Goal: Check status: Check status

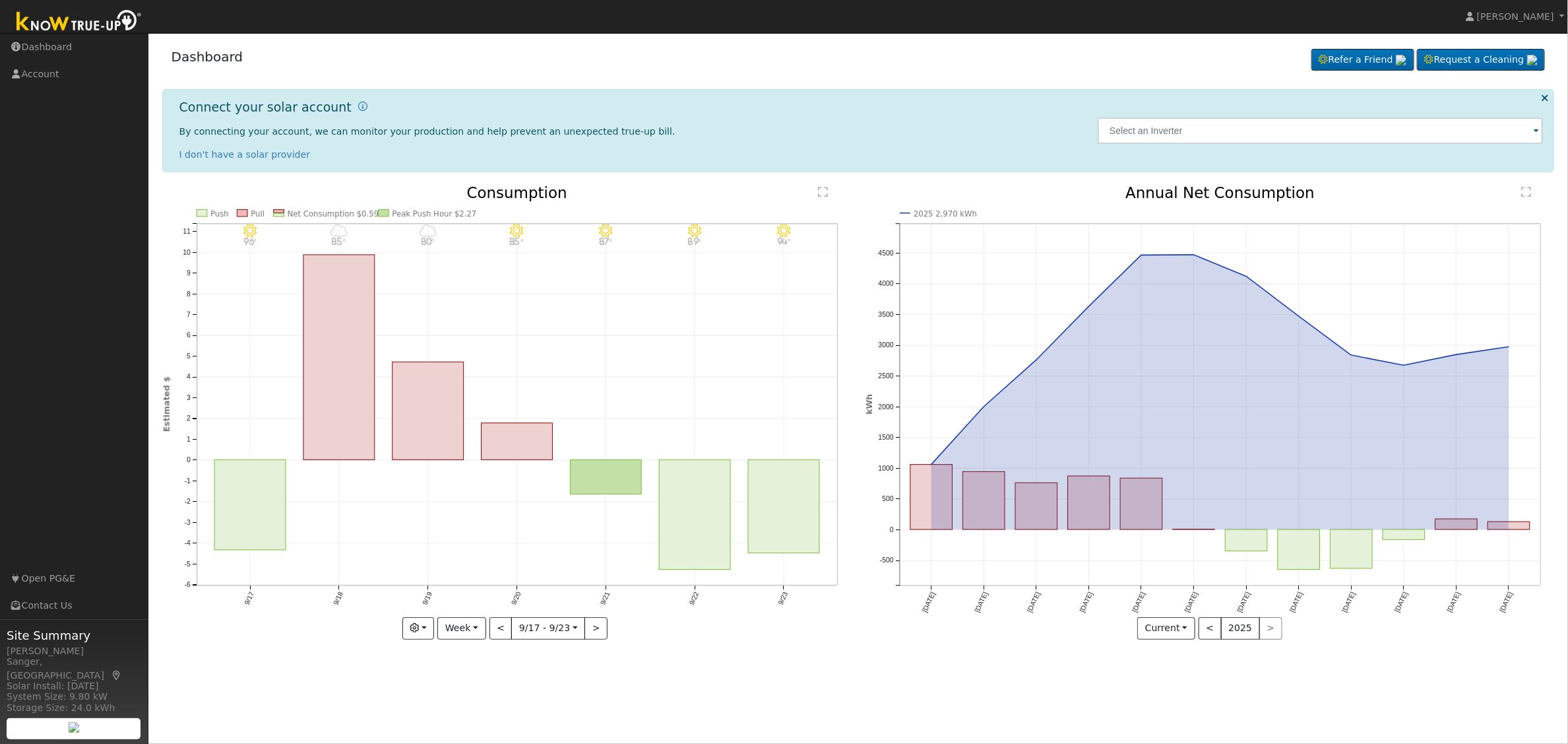
click at [1537, 132] on span at bounding box center [1536, 131] width 6 height 15
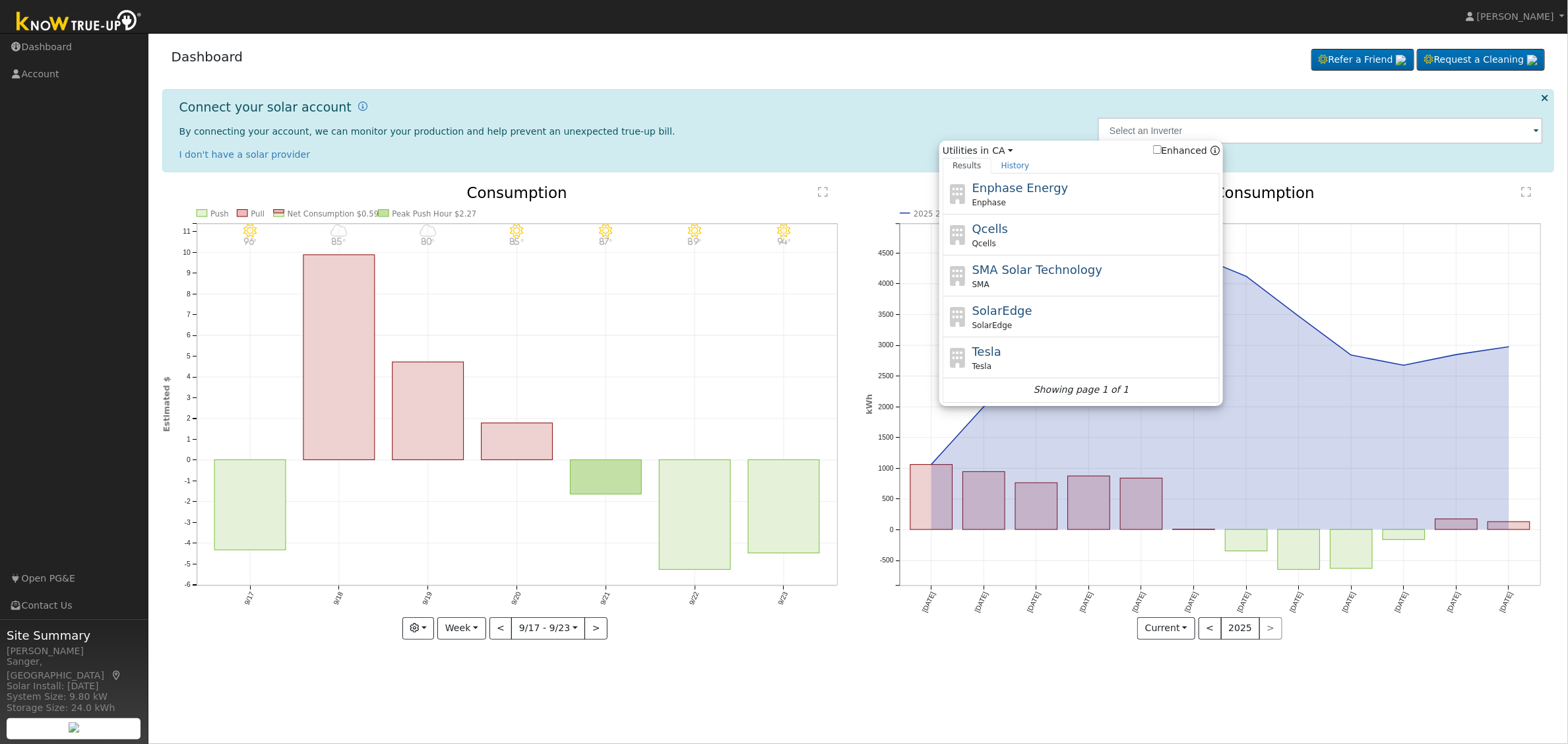
click at [865, 71] on div "Dashboard Refer a Friend Request a Cleaning Refer a Friend" at bounding box center [858, 60] width 1392 height 40
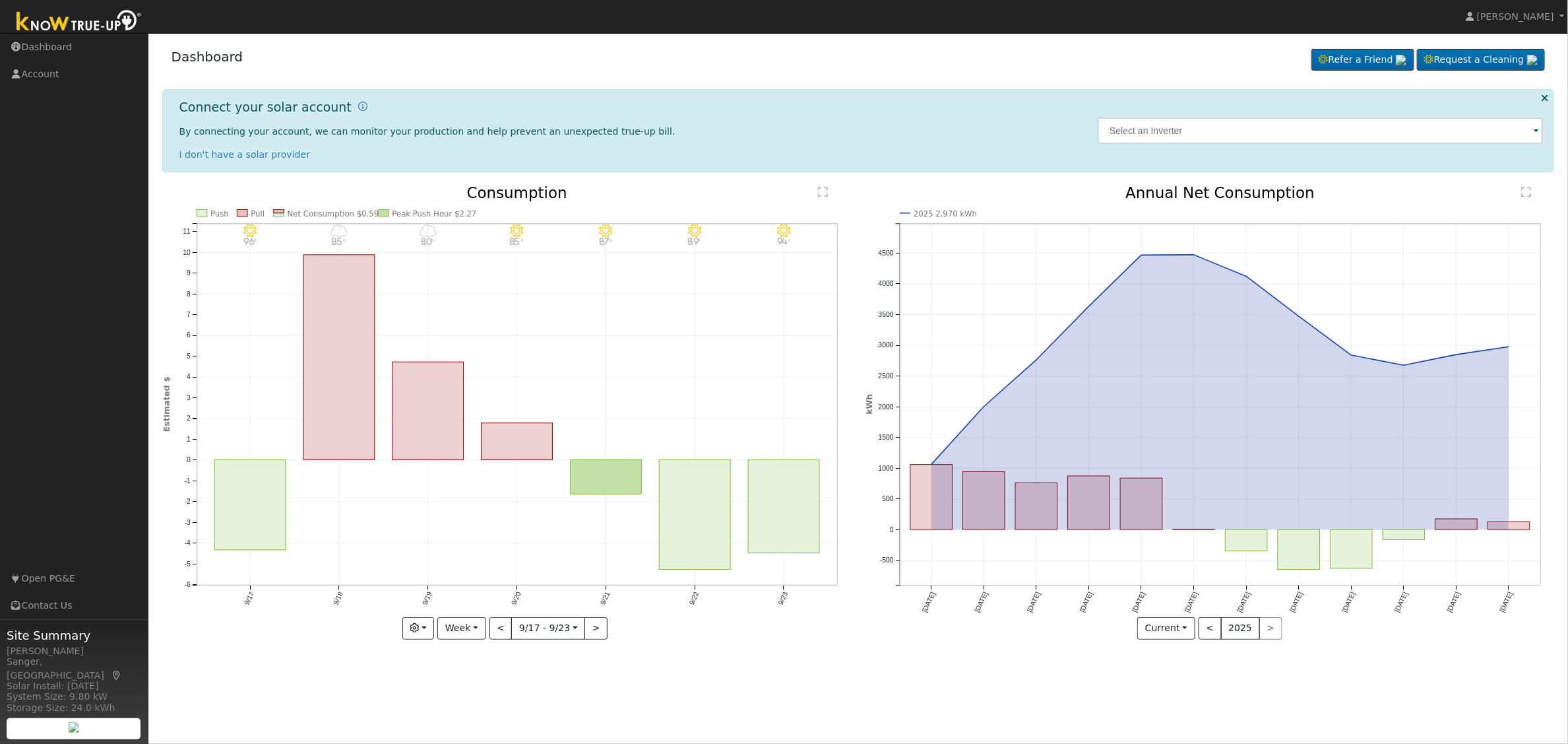
click at [909, 211] on icon "2025 2,970 kWh [DATE] Oct '[DATE] Dec '[DATE] Feb '[DATE] Apr '[DATE] Jun '[DAT…" at bounding box center [1209, 415] width 689 height 460
click at [922, 212] on text "2025 2,970 kWh" at bounding box center [945, 213] width 64 height 9
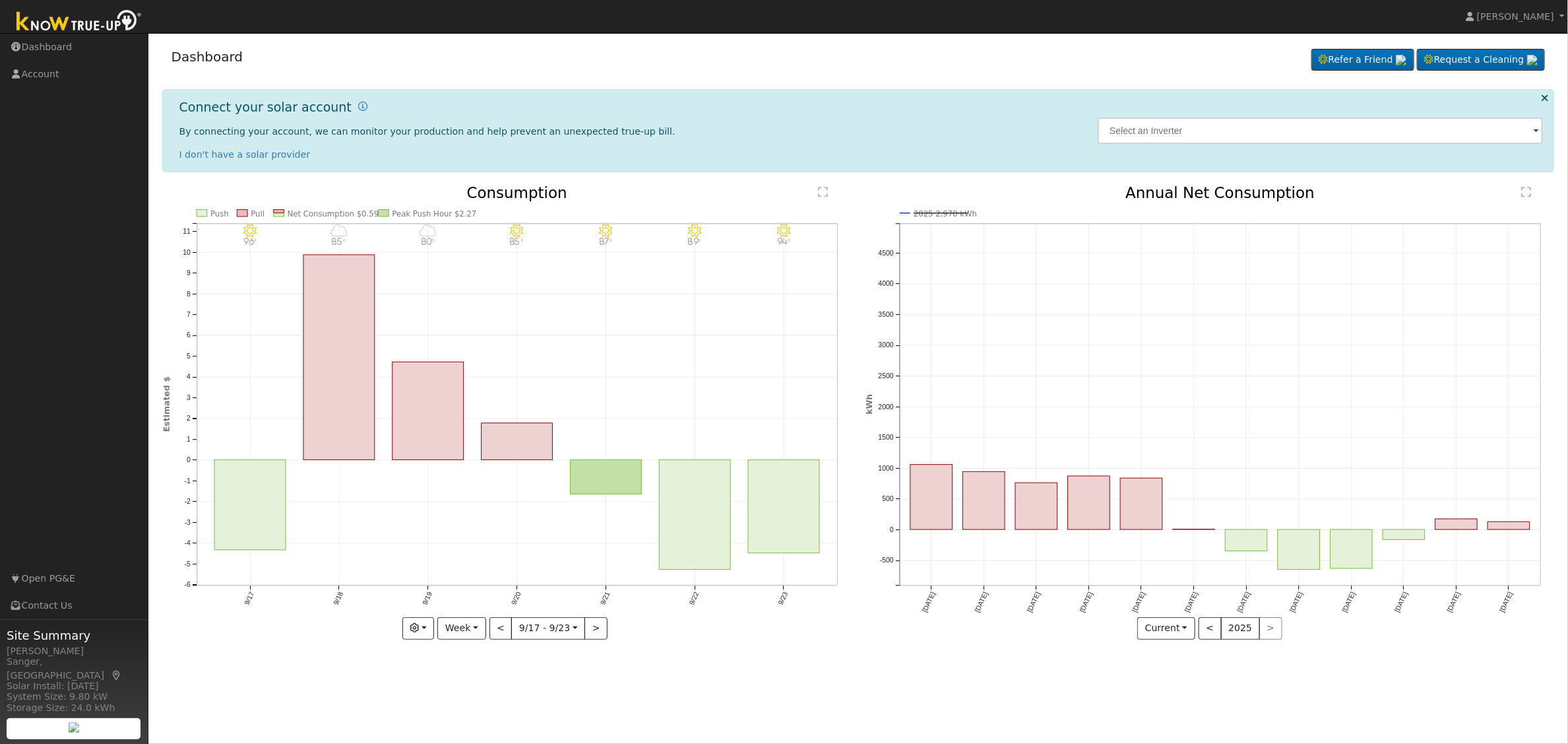
click at [922, 212] on text "2025 2,970 kWh" at bounding box center [945, 213] width 64 height 9
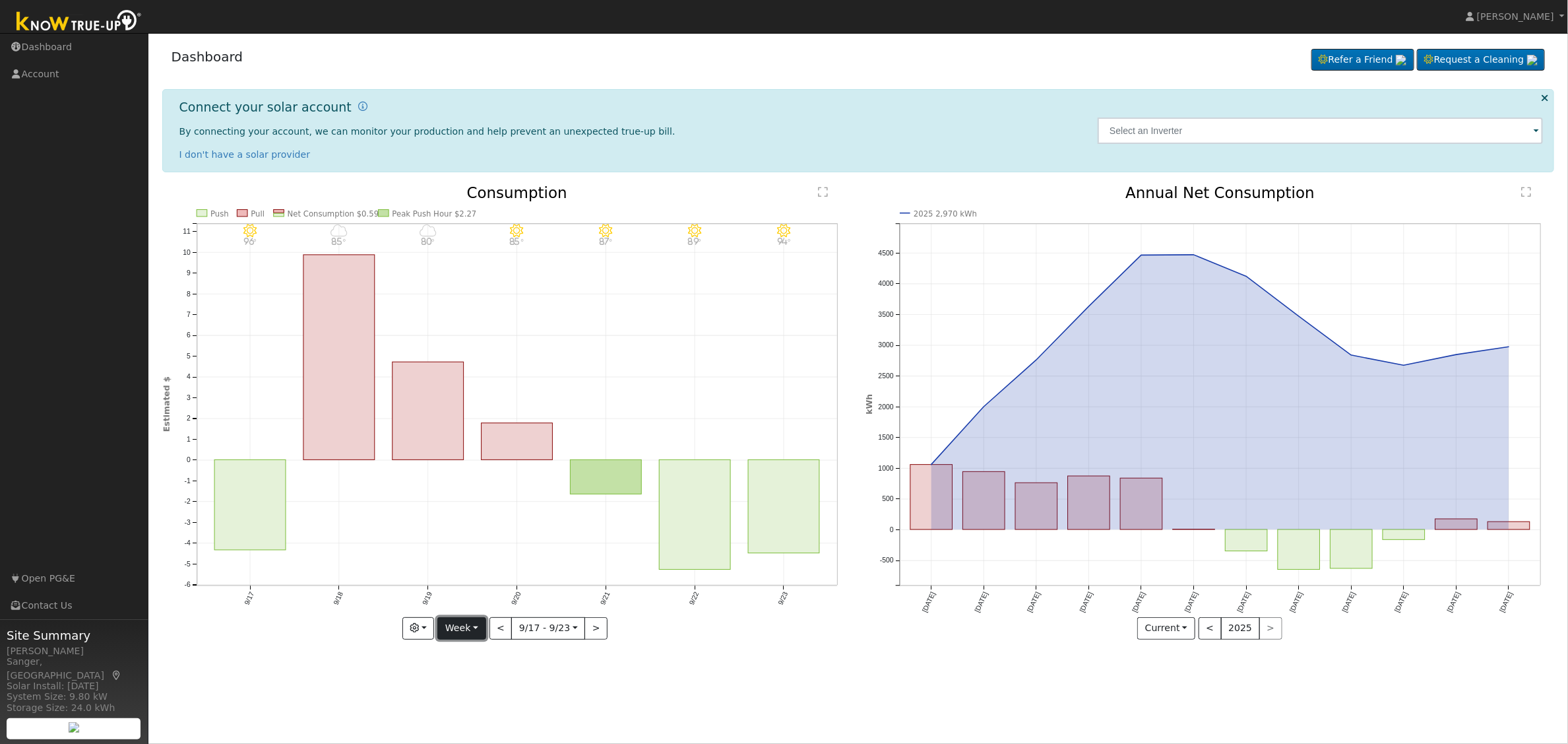
click at [475, 627] on button "Week" at bounding box center [462, 628] width 48 height 23
click at [489, 562] on link "Month" at bounding box center [484, 563] width 92 height 19
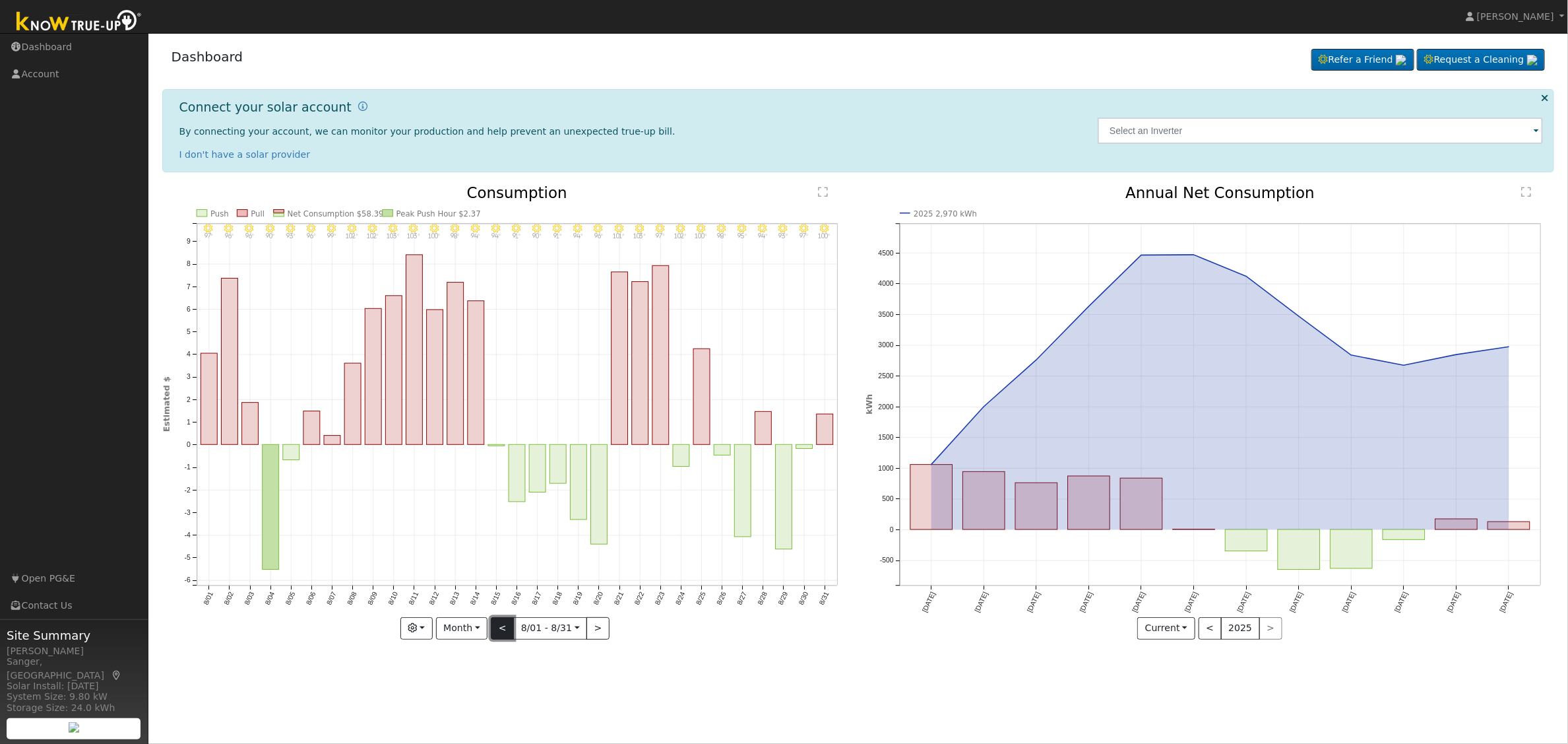
click at [503, 631] on button "<" at bounding box center [502, 628] width 23 height 23
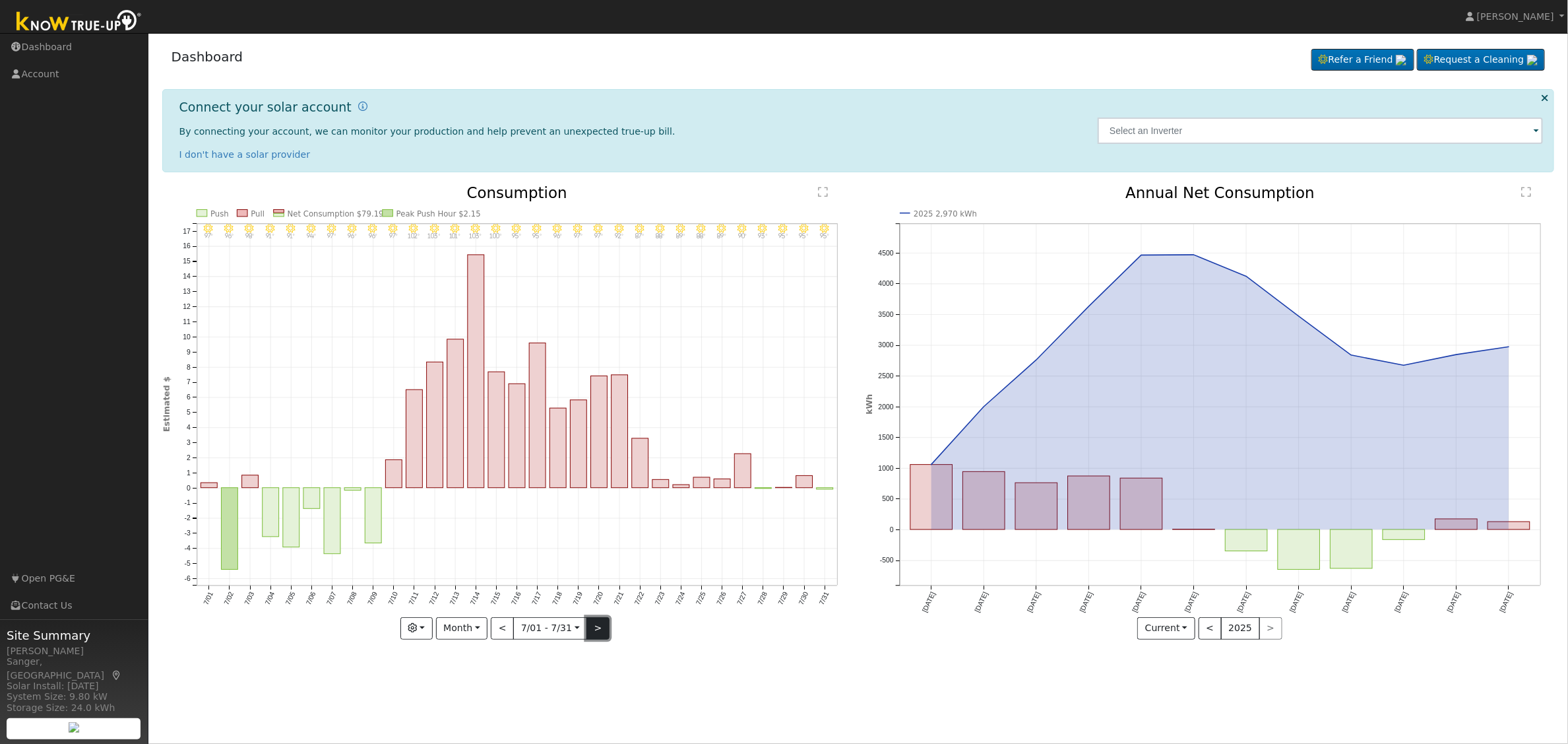
click at [599, 624] on button ">" at bounding box center [598, 628] width 23 height 23
type input "[DATE]"
